Goal: Task Accomplishment & Management: Use online tool/utility

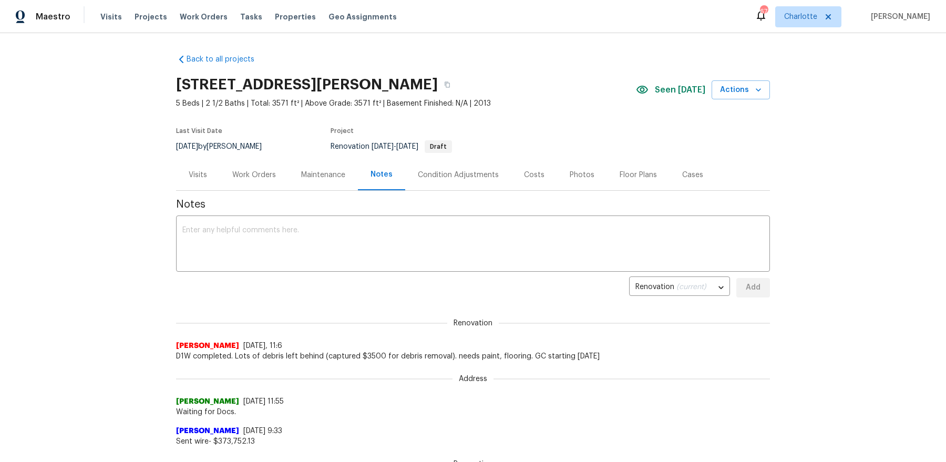
scroll to position [1, 0]
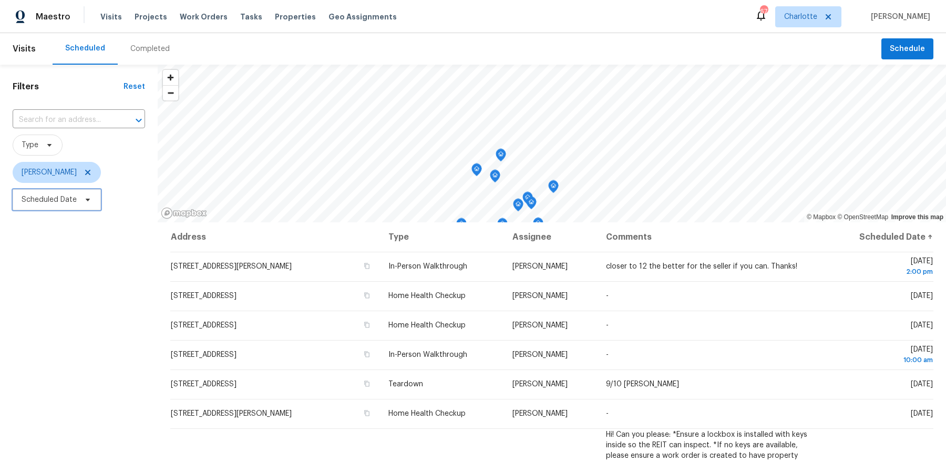
click at [70, 205] on span "Scheduled Date" at bounding box center [57, 199] width 88 height 21
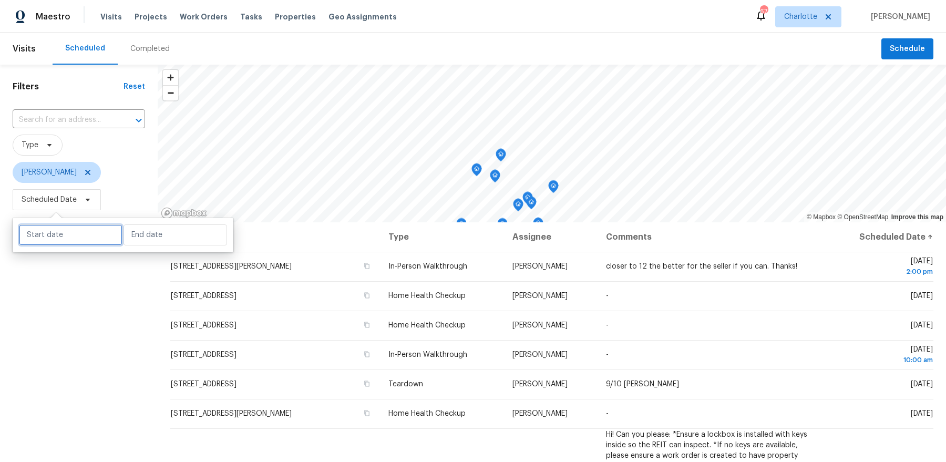
click at [70, 237] on input "text" at bounding box center [71, 234] width 104 height 21
select select "8"
select select "2025"
select select "9"
select select "2025"
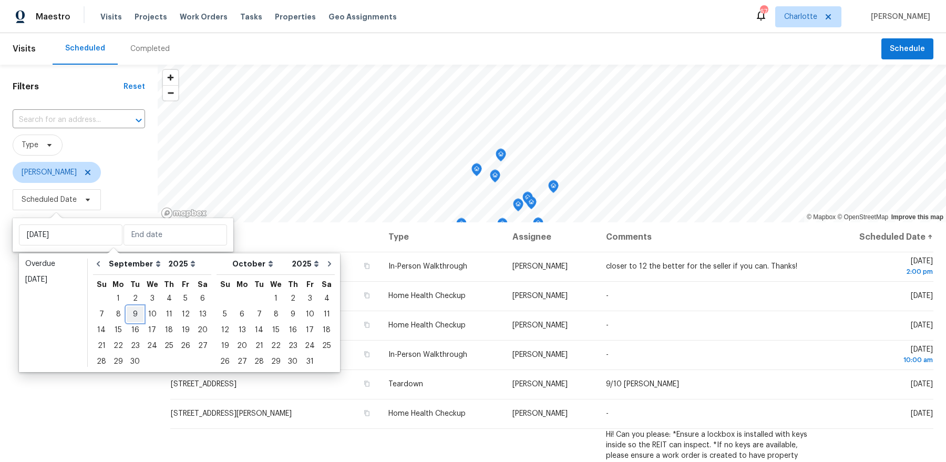
click at [129, 312] on div "9" at bounding box center [135, 314] width 17 height 15
type input "Tue, Sep 09"
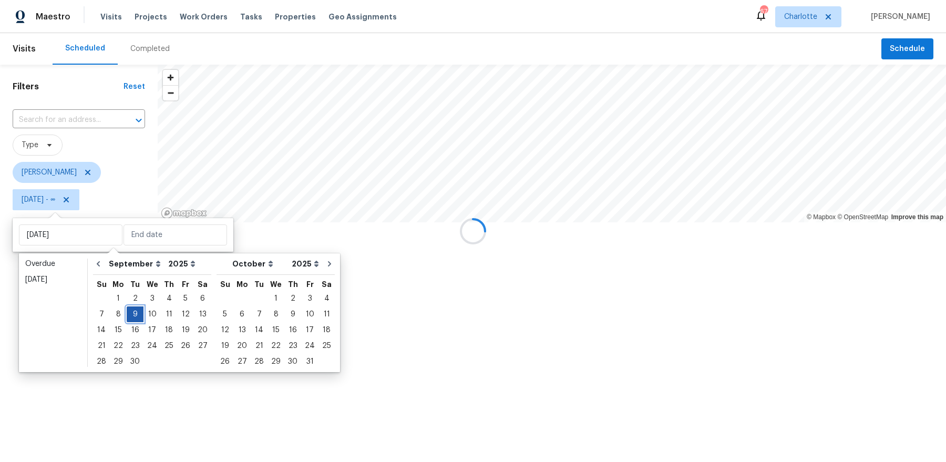
click at [129, 312] on div "9" at bounding box center [135, 314] width 17 height 15
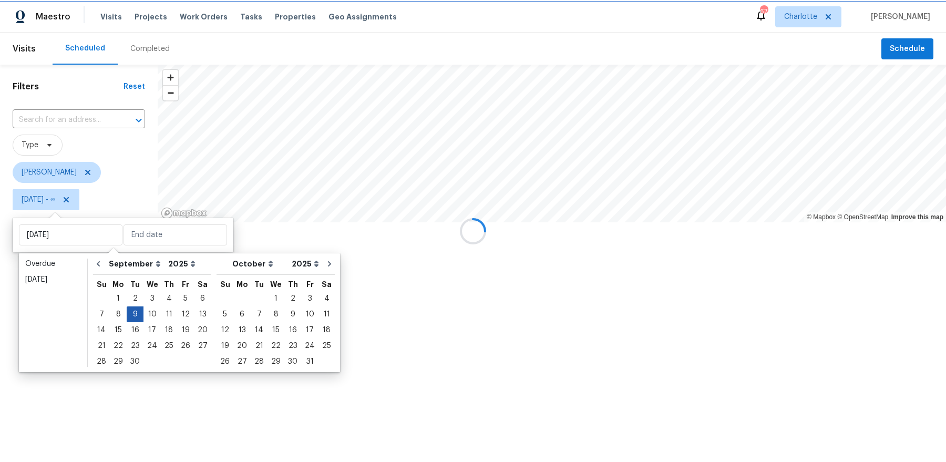
type input "Tue, Sep 09"
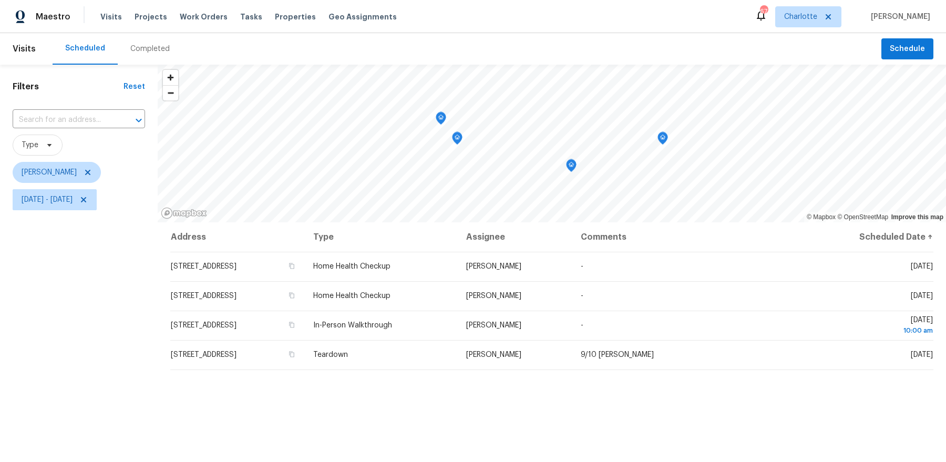
click at [108, 326] on div "Filters Reset ​ Type Dan Baquero Tue, Sep 09 - Tue, Sep 09" at bounding box center [79, 328] width 158 height 527
click at [664, 142] on icon "Map marker" at bounding box center [662, 138] width 9 height 12
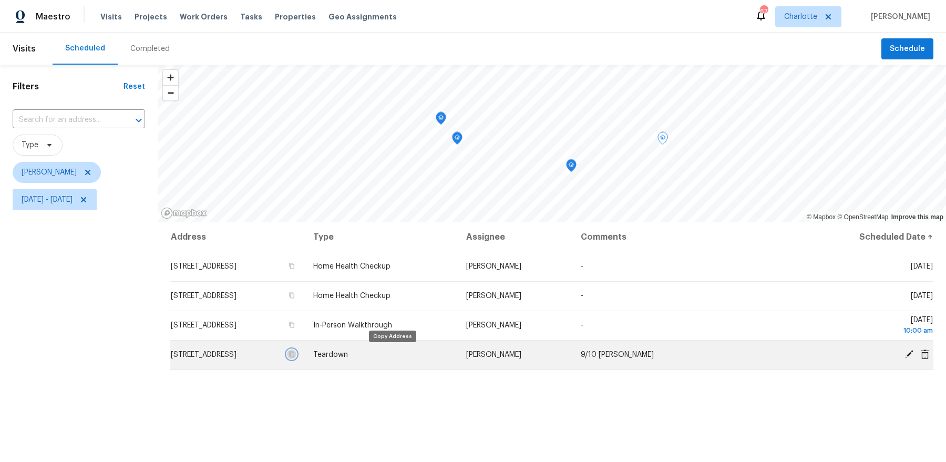
click at [295, 354] on icon "button" at bounding box center [291, 354] width 6 height 6
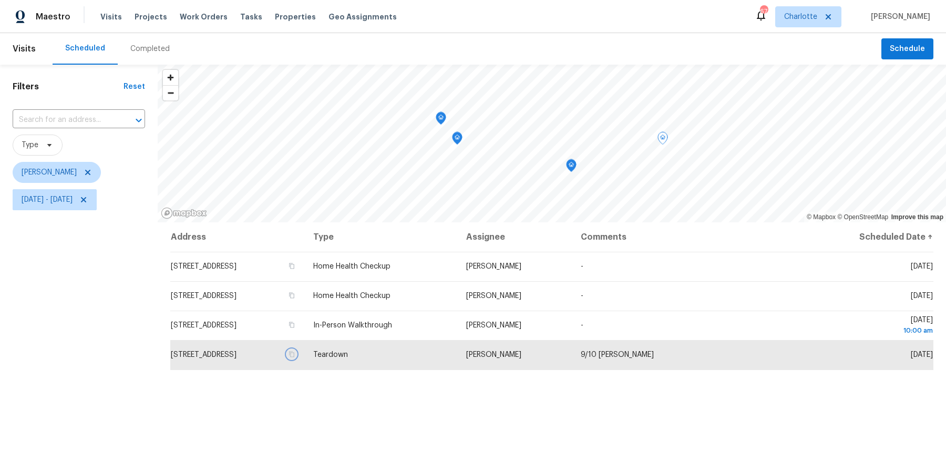
click at [571, 168] on icon "Map marker" at bounding box center [570, 166] width 9 height 12
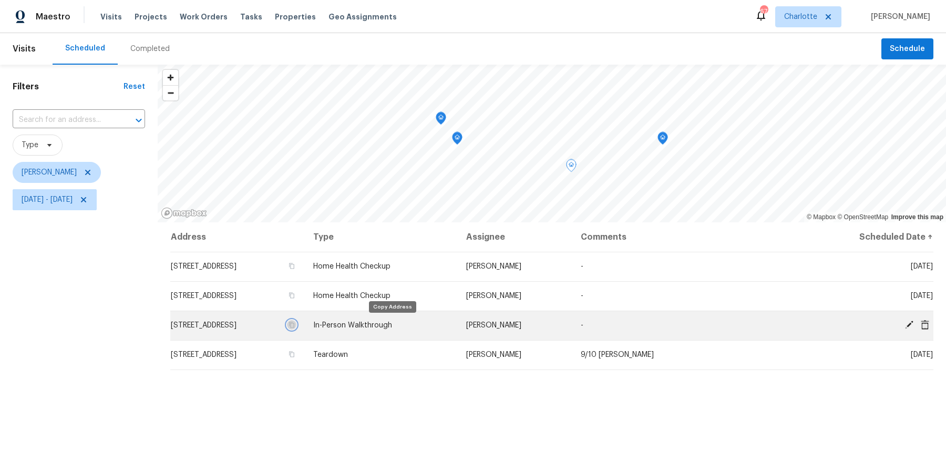
click at [294, 323] on icon "button" at bounding box center [291, 325] width 5 height 6
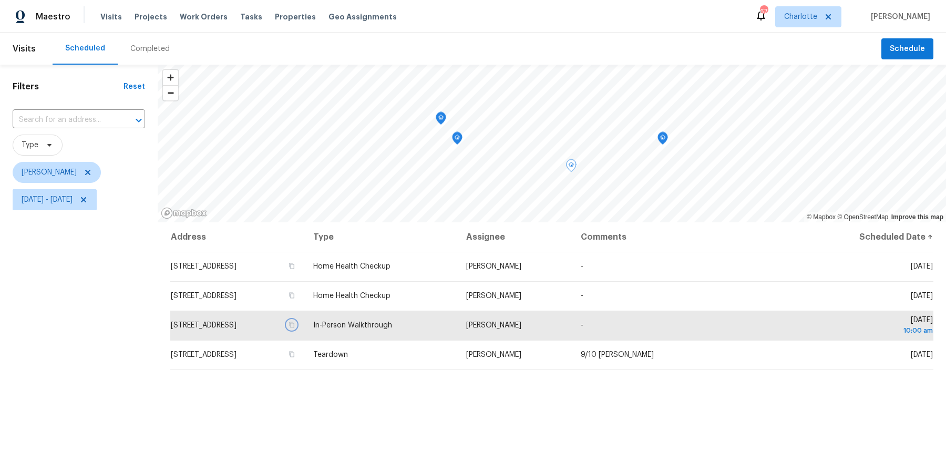
click at [458, 141] on icon "Map marker" at bounding box center [456, 138] width 9 height 12
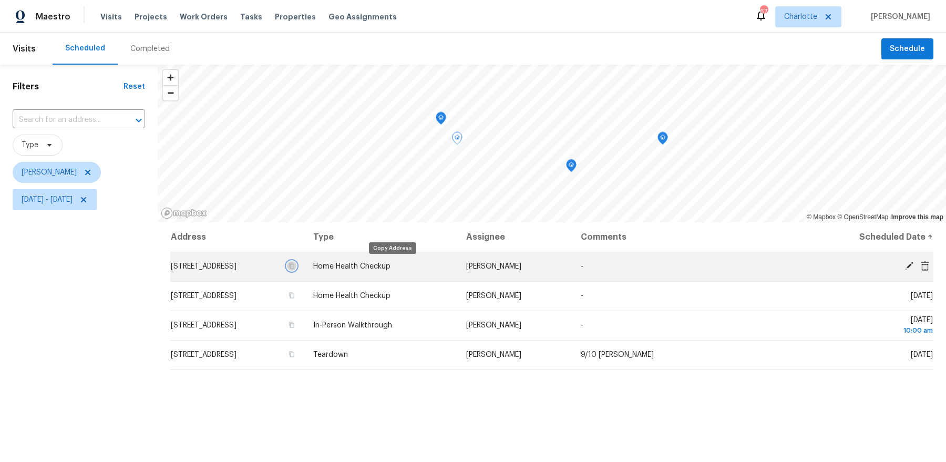
click at [294, 268] on icon "button" at bounding box center [291, 266] width 5 height 6
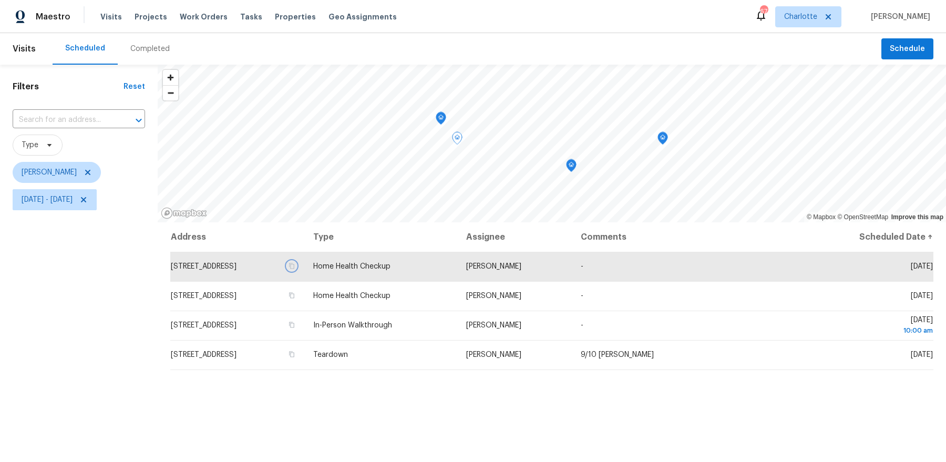
click at [441, 121] on icon "Map marker" at bounding box center [440, 118] width 9 height 12
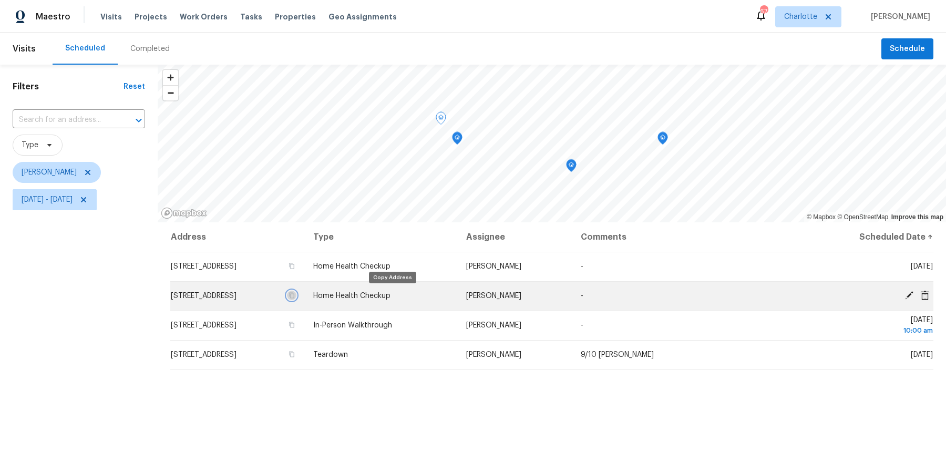
click at [295, 298] on icon "button" at bounding box center [291, 295] width 6 height 6
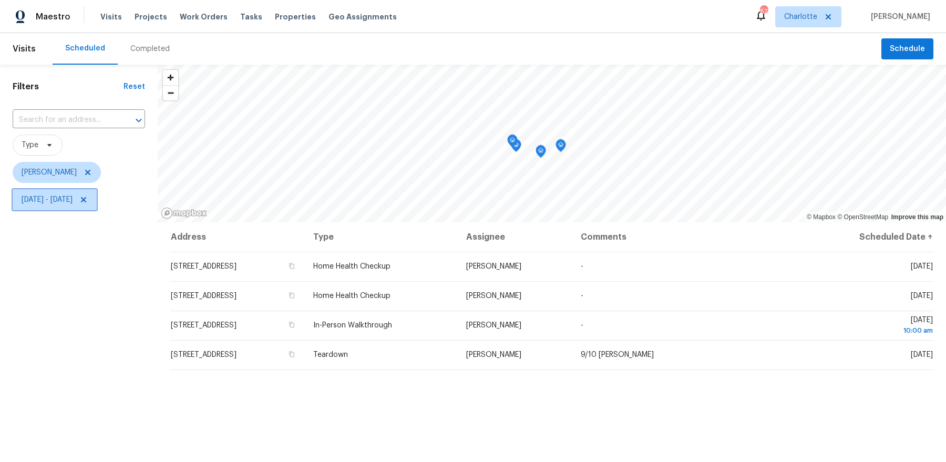
click at [73, 200] on span "Tue, Sep 09 - Tue, Sep 09" at bounding box center [47, 199] width 51 height 11
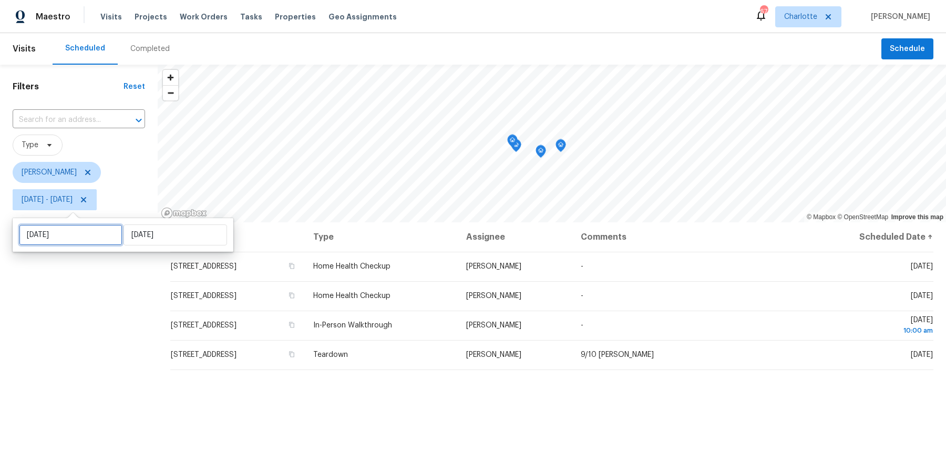
select select "8"
select select "2025"
select select "9"
select select "2025"
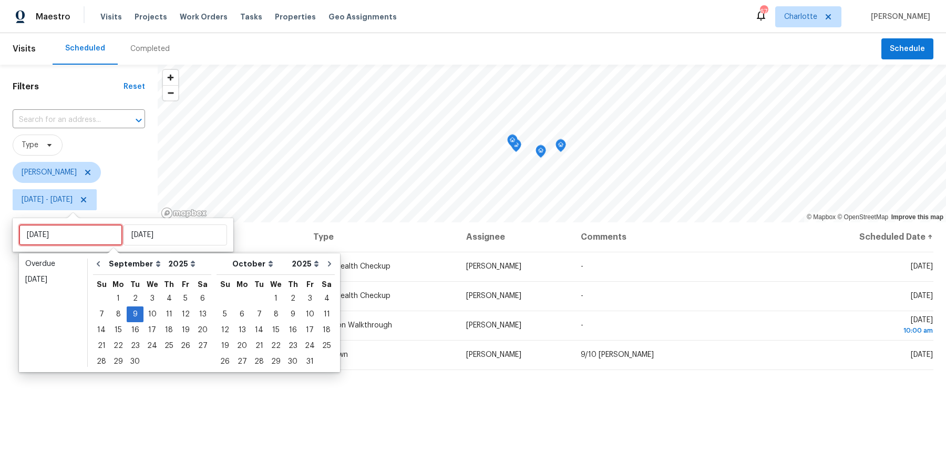
click at [93, 236] on input "Tue, Sep 09" at bounding box center [71, 234] width 104 height 21
type input "Wed, Sep 10"
click at [149, 311] on div "10" at bounding box center [151, 314] width 17 height 15
type input "Wed, Sep 10"
type input "Tue, Sep 09"
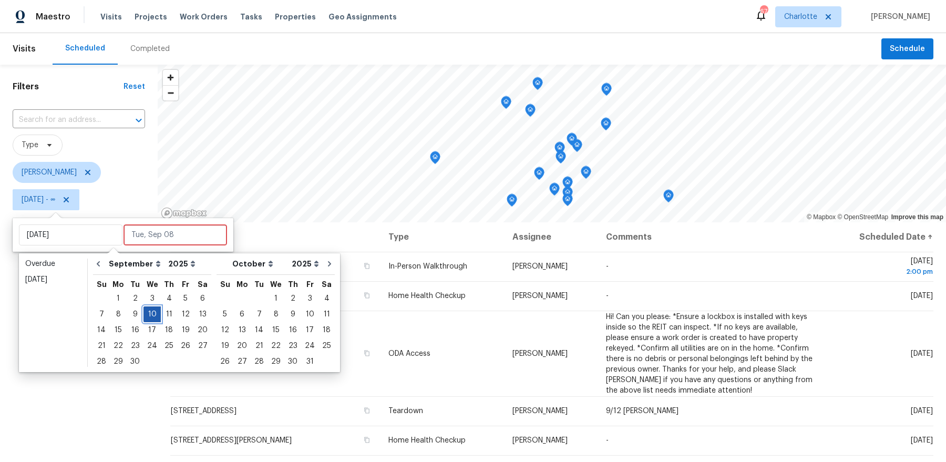
click at [149, 311] on div "10" at bounding box center [151, 314] width 17 height 15
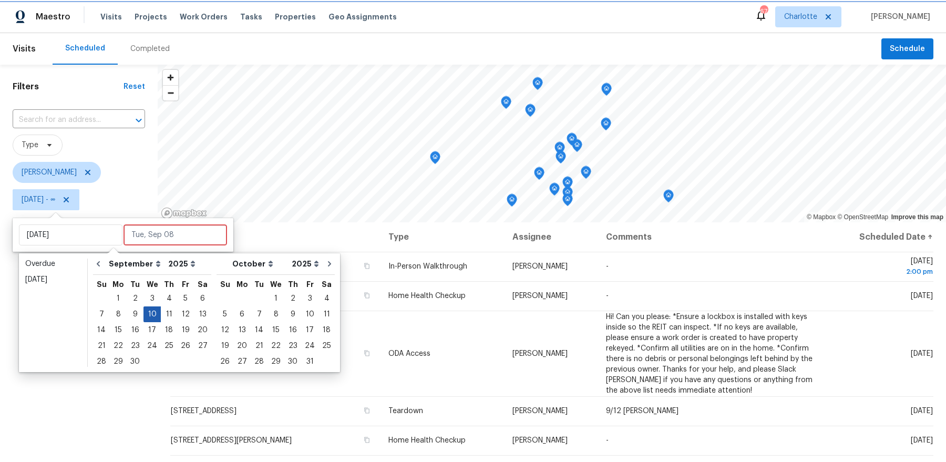
type input "Wed, Sep 10"
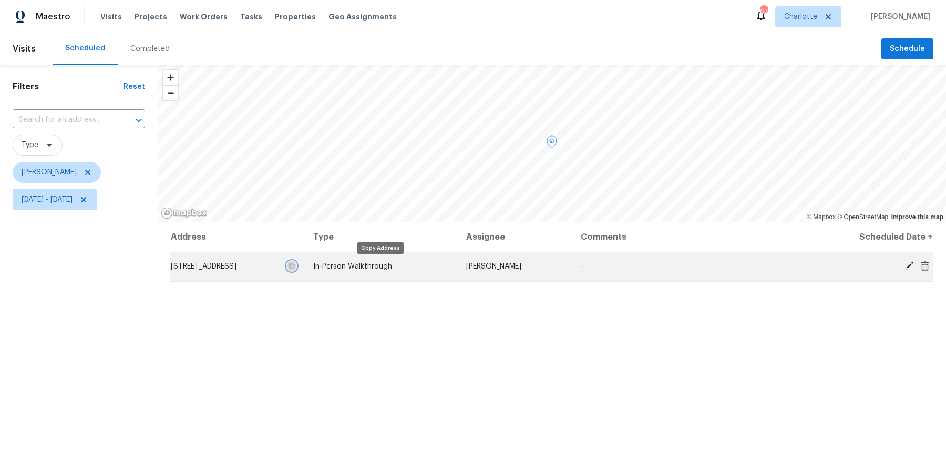
click at [294, 266] on icon "button" at bounding box center [291, 266] width 5 height 6
click at [294, 267] on icon "button" at bounding box center [291, 266] width 5 height 6
